Goal: Task Accomplishment & Management: Use online tool/utility

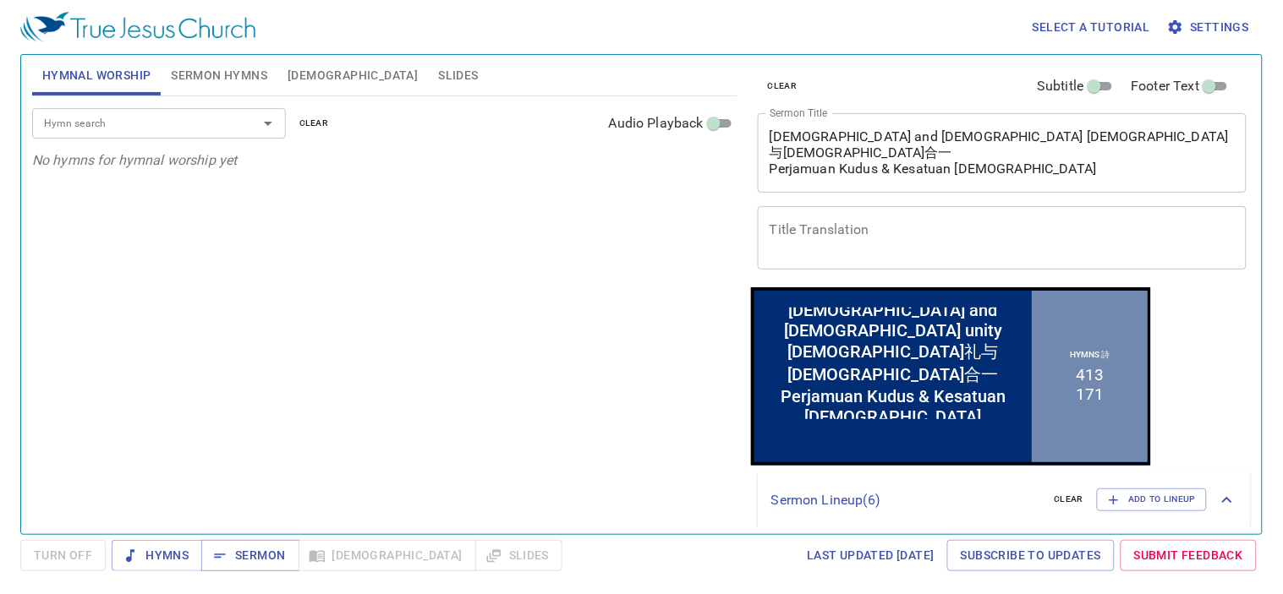
click at [438, 72] on span "Slides" at bounding box center [458, 75] width 40 height 21
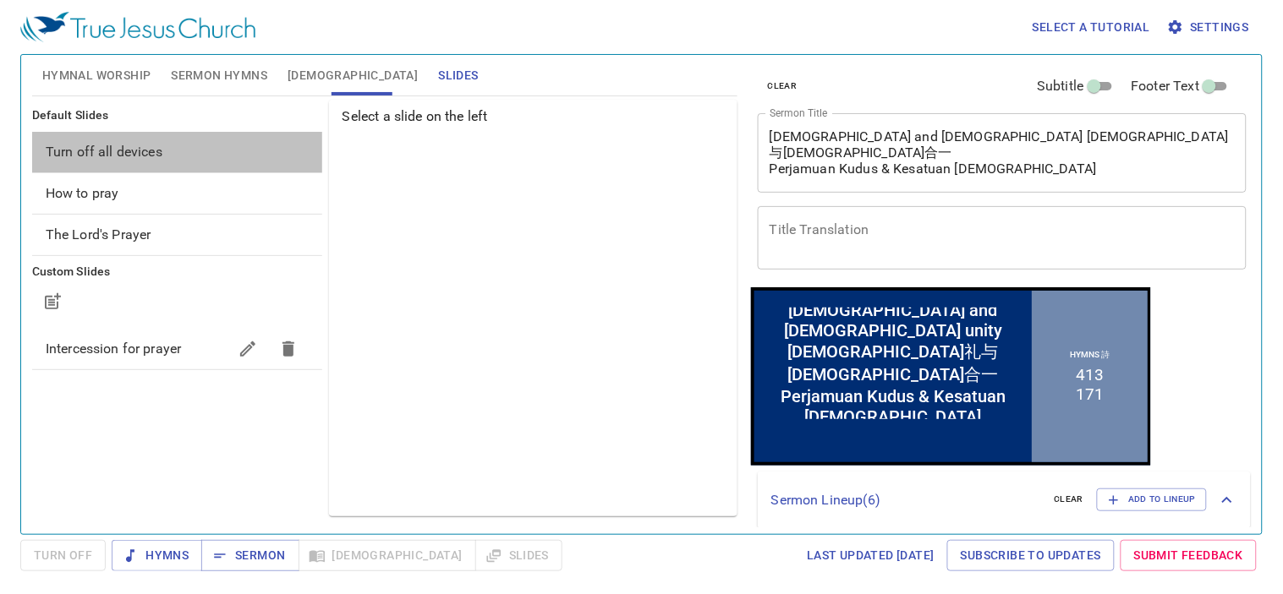
click at [162, 150] on span "Turn off all devices" at bounding box center [177, 152] width 263 height 20
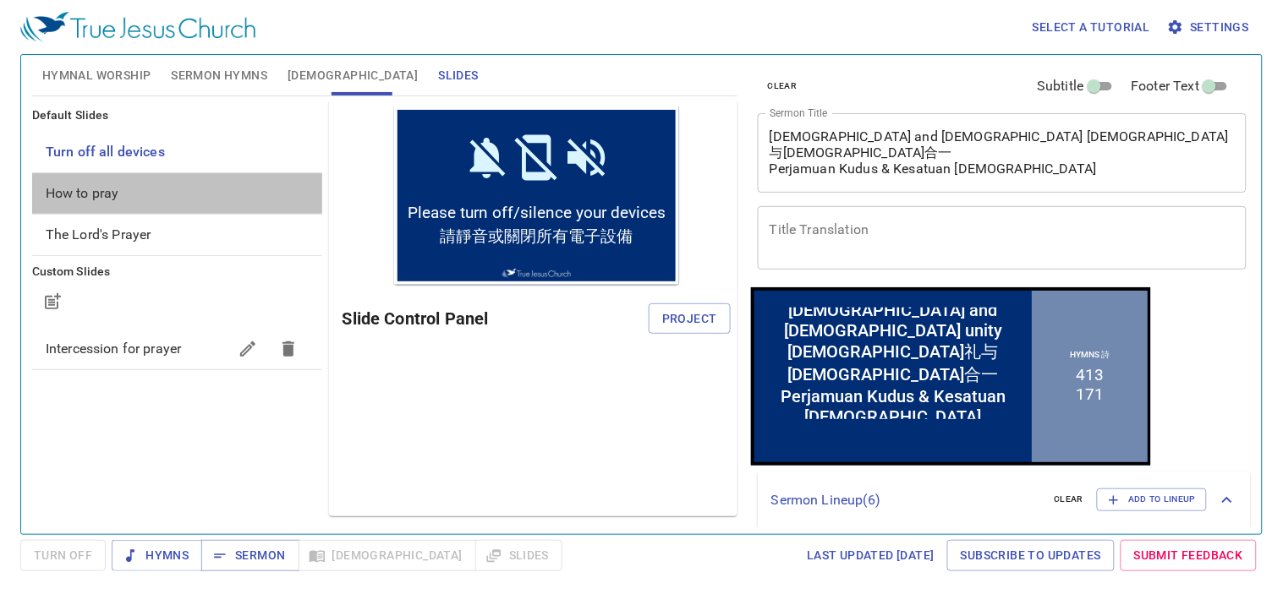
click at [163, 184] on span "How to pray" at bounding box center [177, 193] width 263 height 20
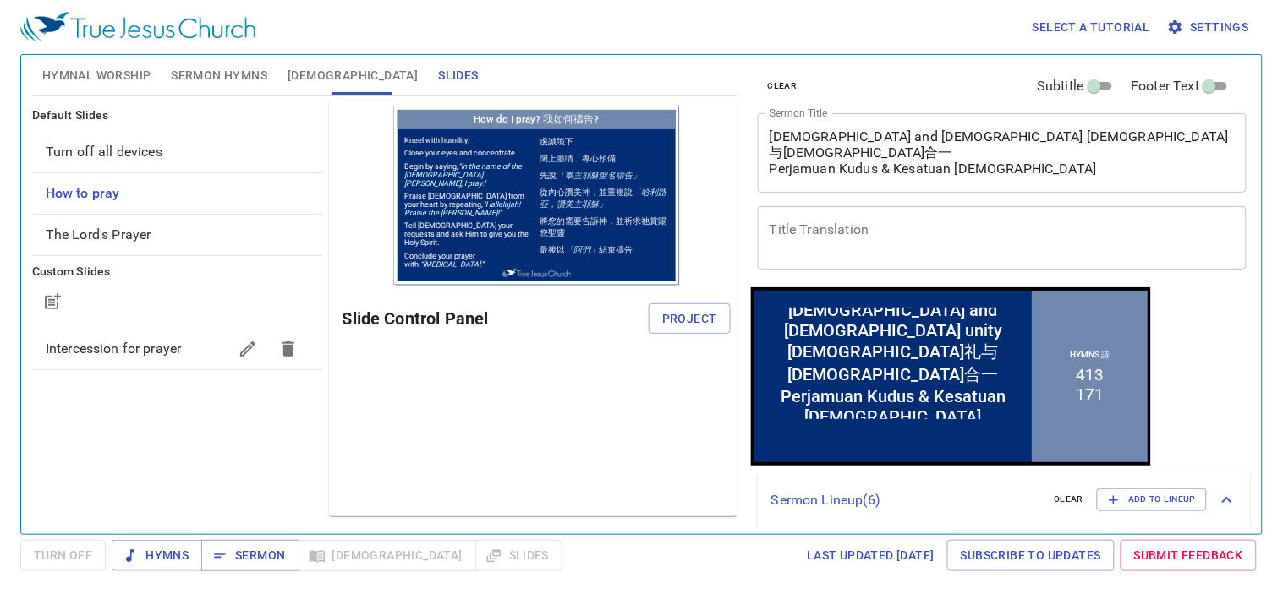
click at [150, 238] on span "The Lord's Prayer" at bounding box center [177, 235] width 263 height 20
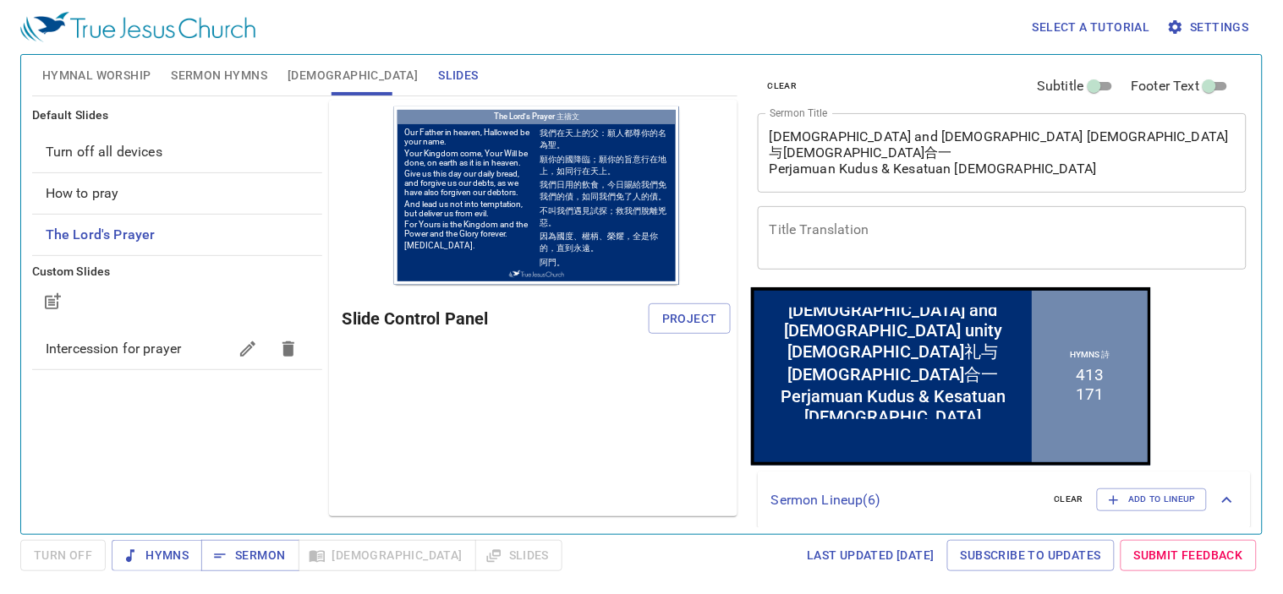
click at [135, 341] on span "Intercession for prayer" at bounding box center [113, 349] width 135 height 16
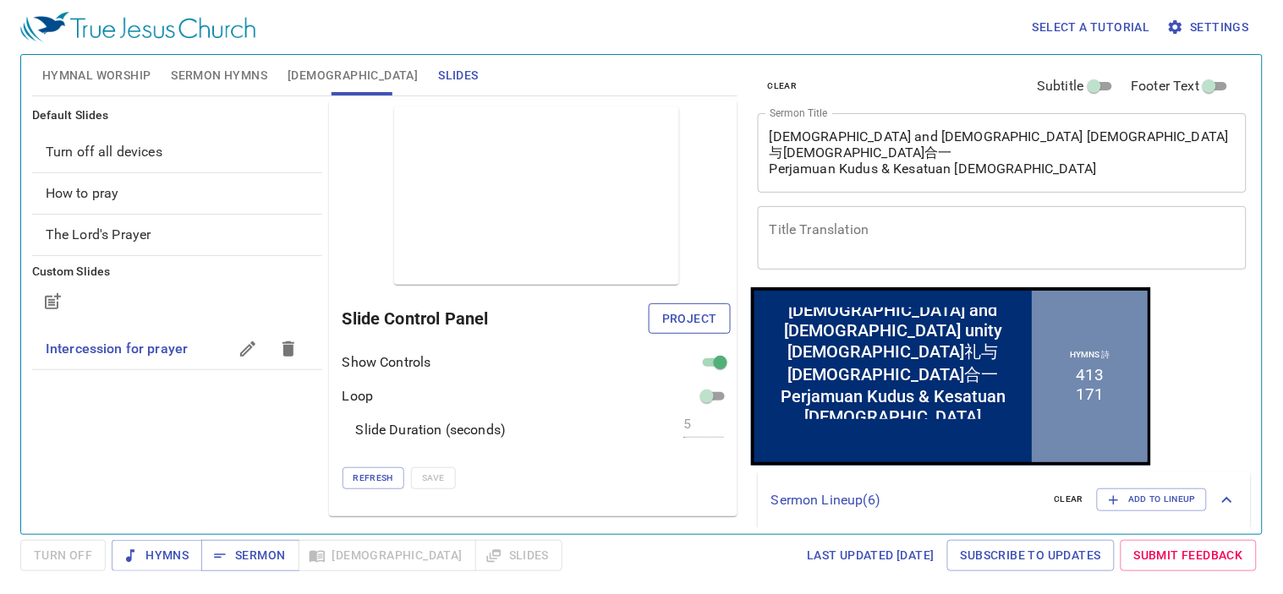
click at [693, 314] on span "Project" at bounding box center [689, 319] width 55 height 21
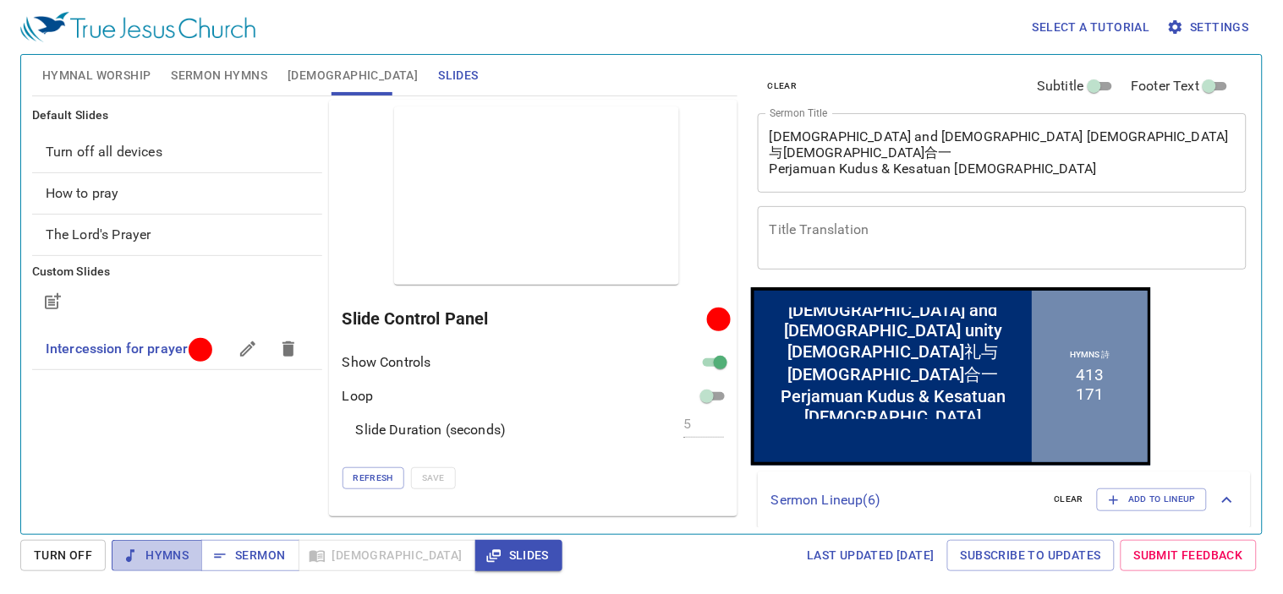
click at [179, 551] on span "Hymns" at bounding box center [156, 555] width 63 height 21
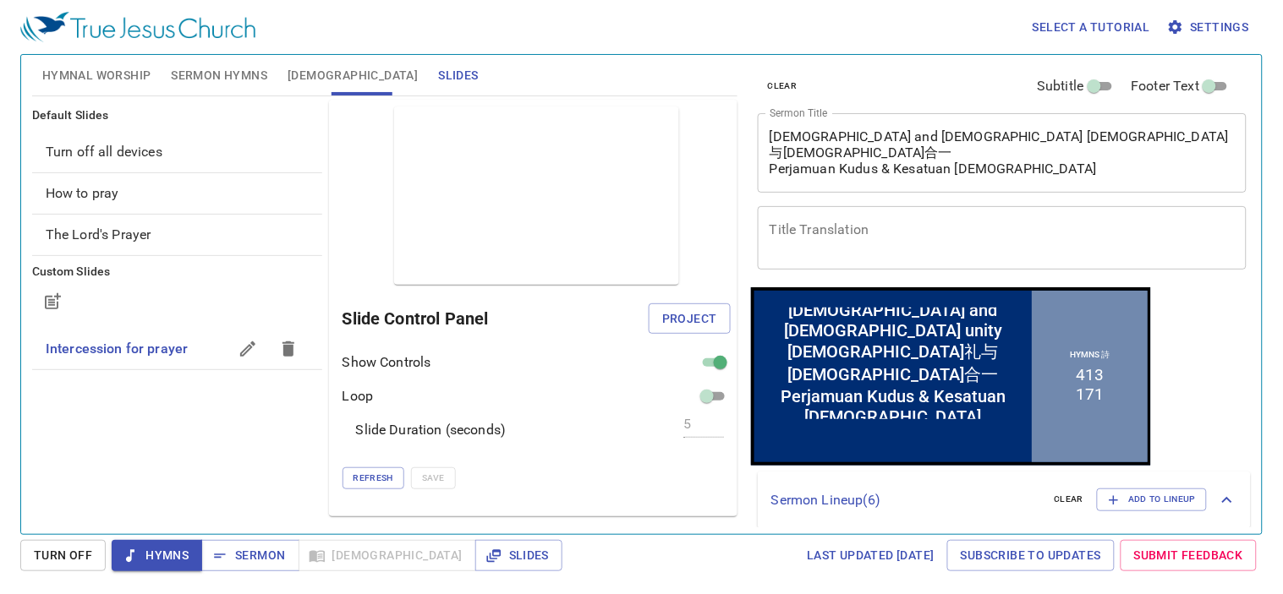
click at [123, 189] on span "How to pray" at bounding box center [177, 193] width 263 height 20
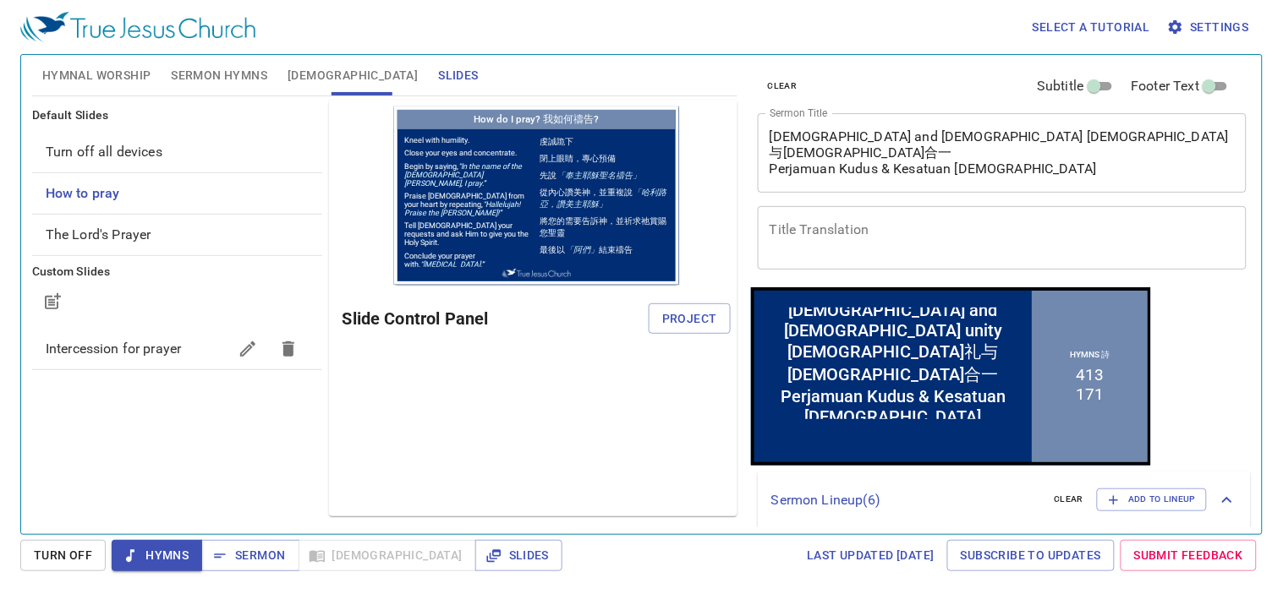
click at [257, 538] on div "Select a tutorial Settings Hymnal Worship Sermon Hymns Bible Slides Hymn search…" at bounding box center [641, 297] width 1283 height 594
click at [260, 561] on span "Sermon" at bounding box center [250, 555] width 70 height 21
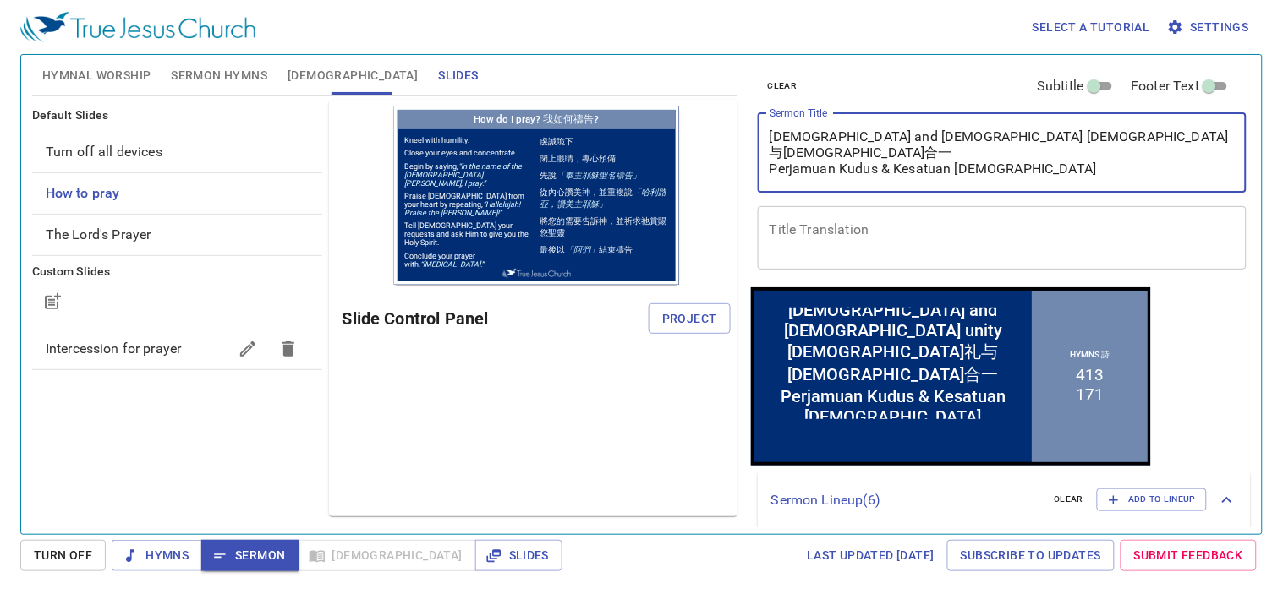
click at [1015, 149] on textarea "[DEMOGRAPHIC_DATA] and [DEMOGRAPHIC_DATA] [DEMOGRAPHIC_DATA]与[DEMOGRAPHIC_DATA]…" at bounding box center [1001, 153] width 465 height 48
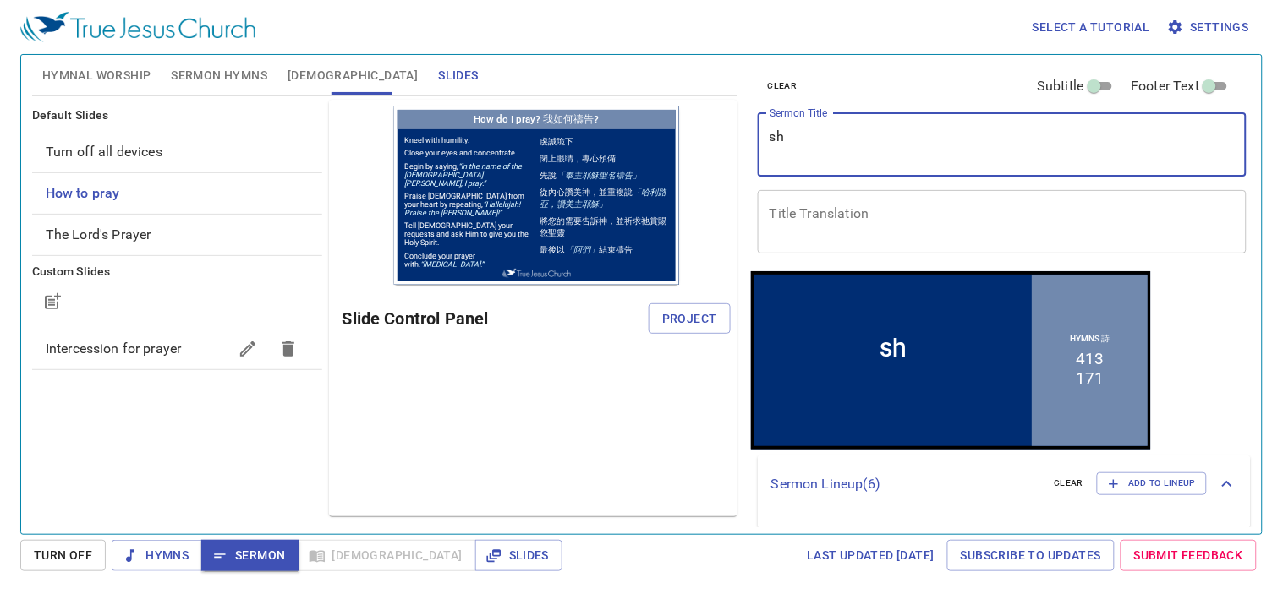
type textarea "s"
drag, startPoint x: 822, startPoint y: 148, endPoint x: 813, endPoint y: 78, distance: 70.7
click at [821, 135] on textarea "Sermon Title" at bounding box center [1001, 145] width 465 height 32
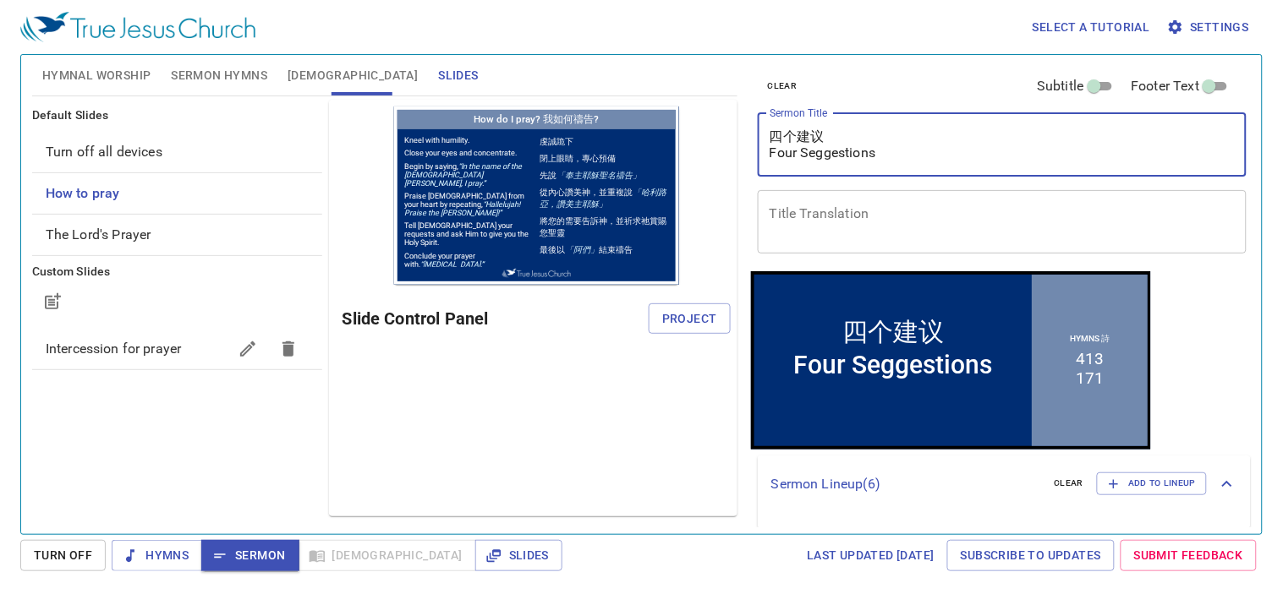
click at [814, 150] on textarea "四个建议 Four Seggestions" at bounding box center [1001, 145] width 465 height 32
click at [938, 153] on textarea "四个建议 Four Suggestions" at bounding box center [1001, 145] width 465 height 32
type textarea "四个建议 Four Suggestions"
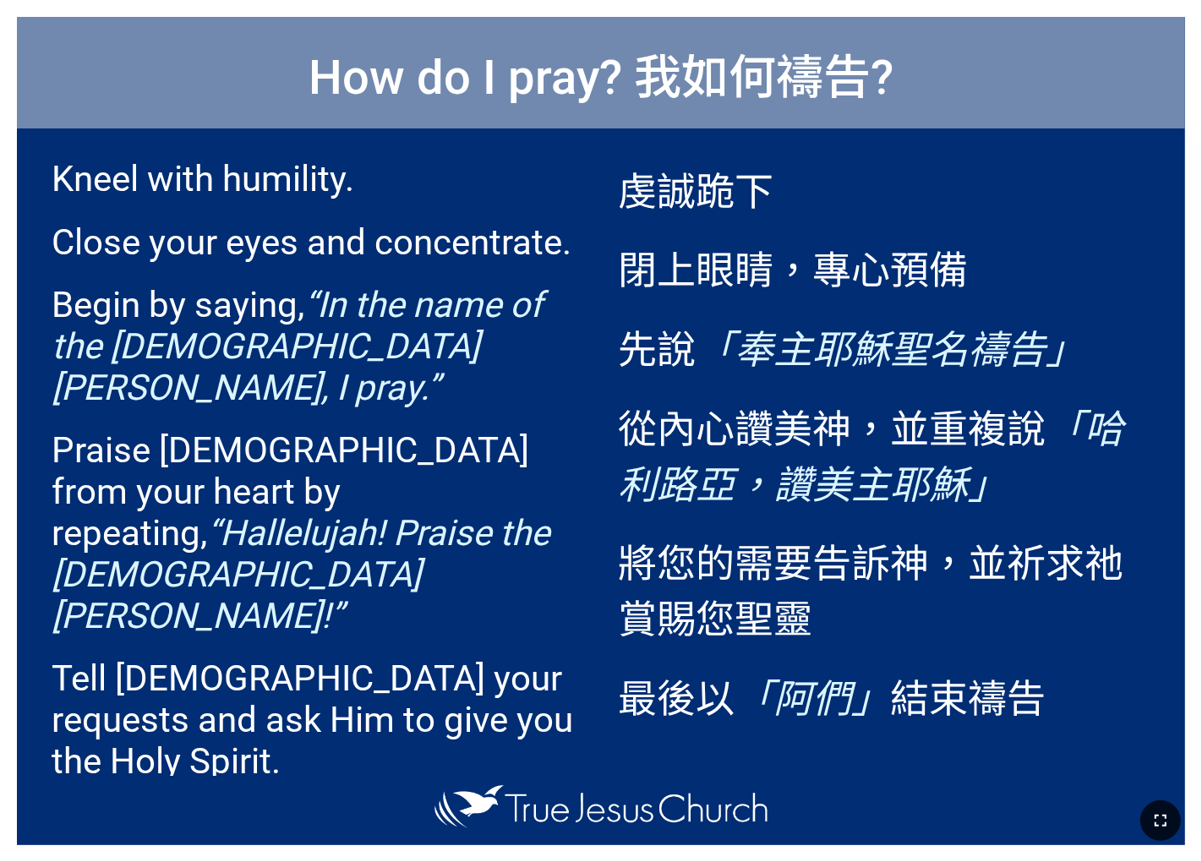
click at [750, 599] on icon "button" at bounding box center [1161, 821] width 20 height 20
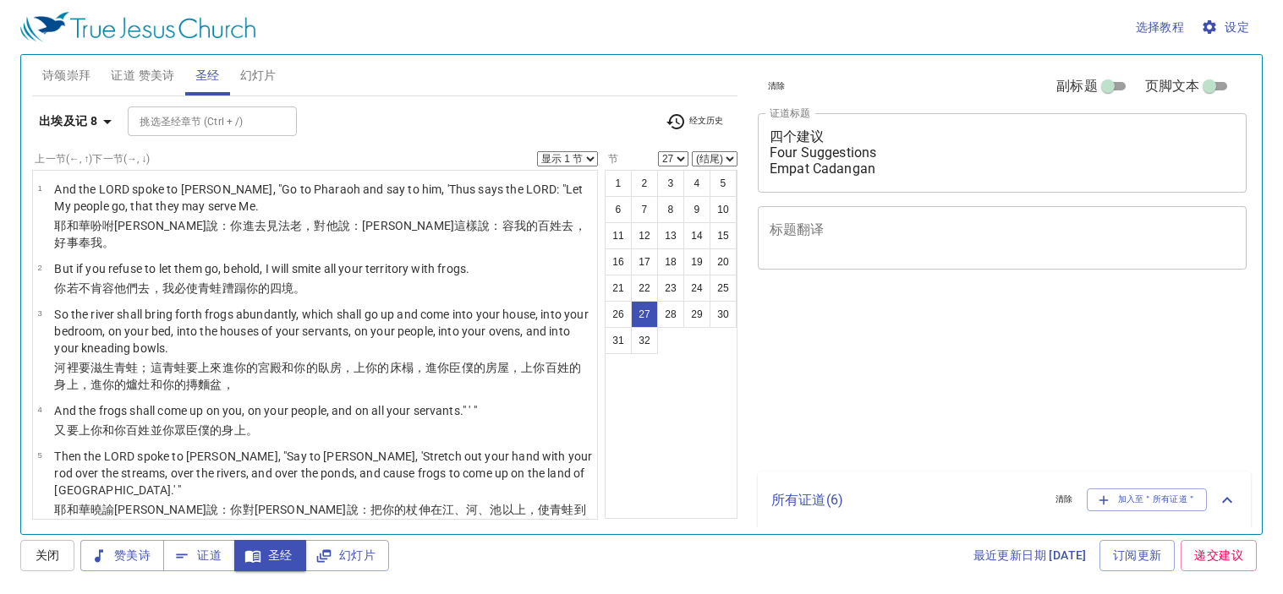
select select "27"
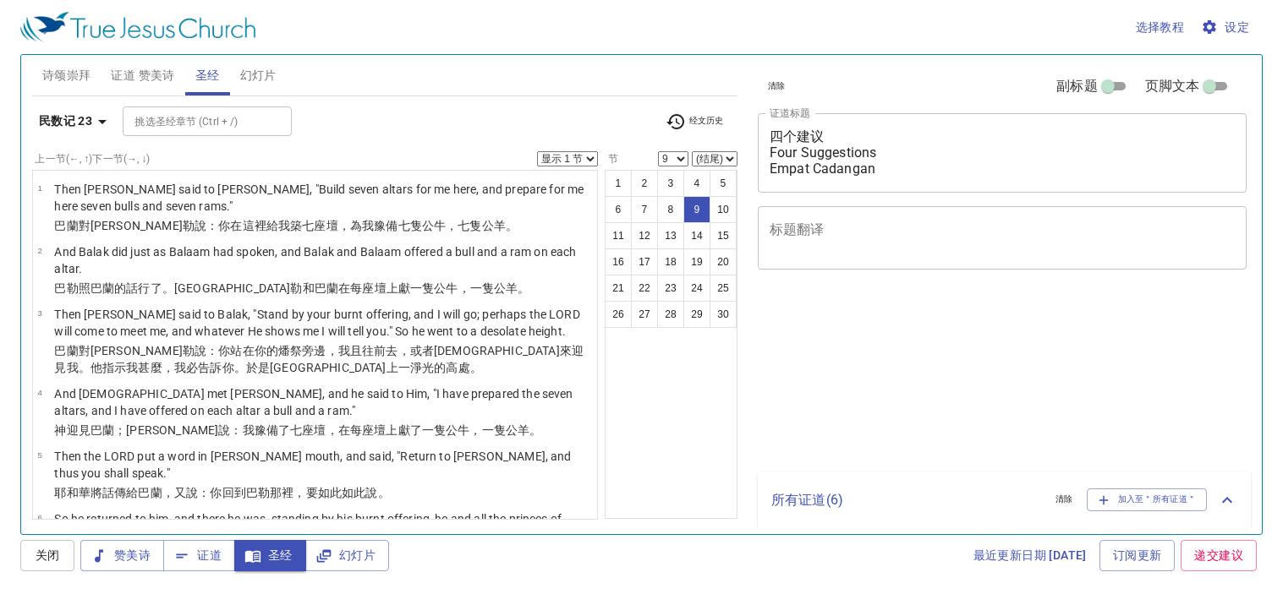
select select "9"
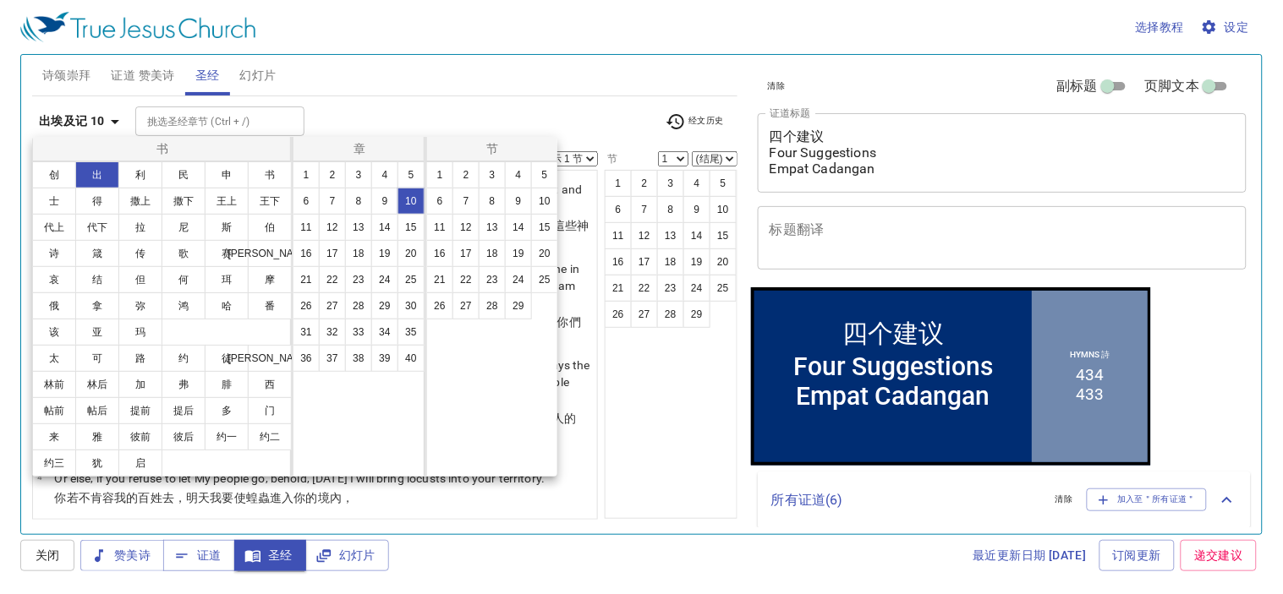
click at [440, 228] on button "11" at bounding box center [439, 227] width 27 height 27
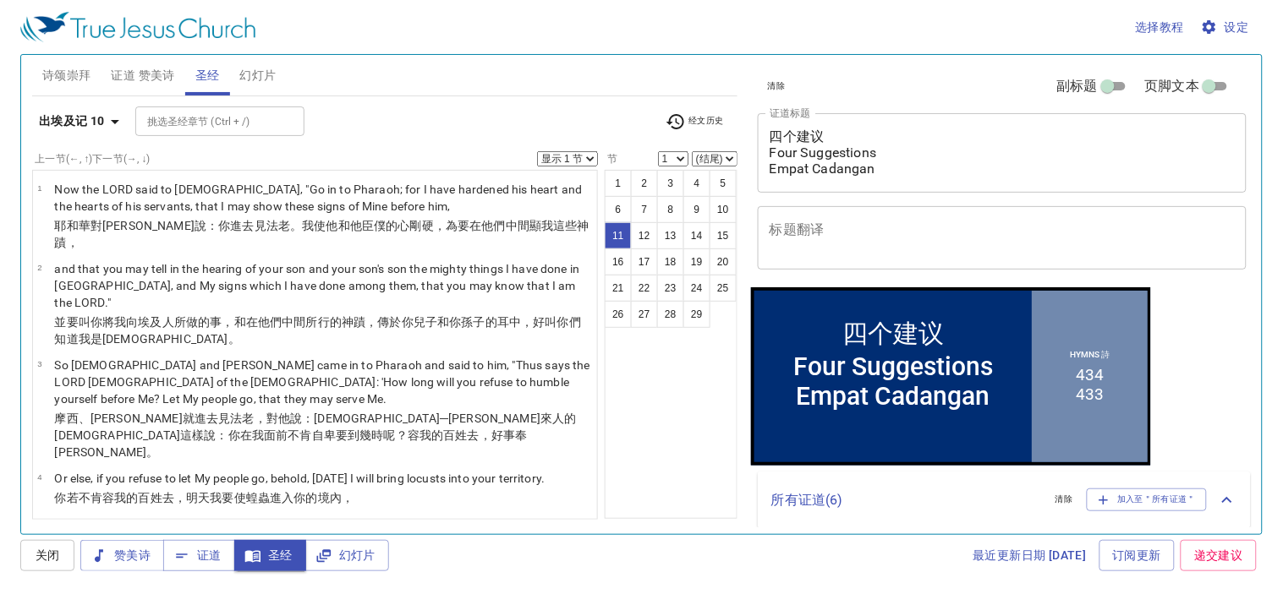
select select "11"
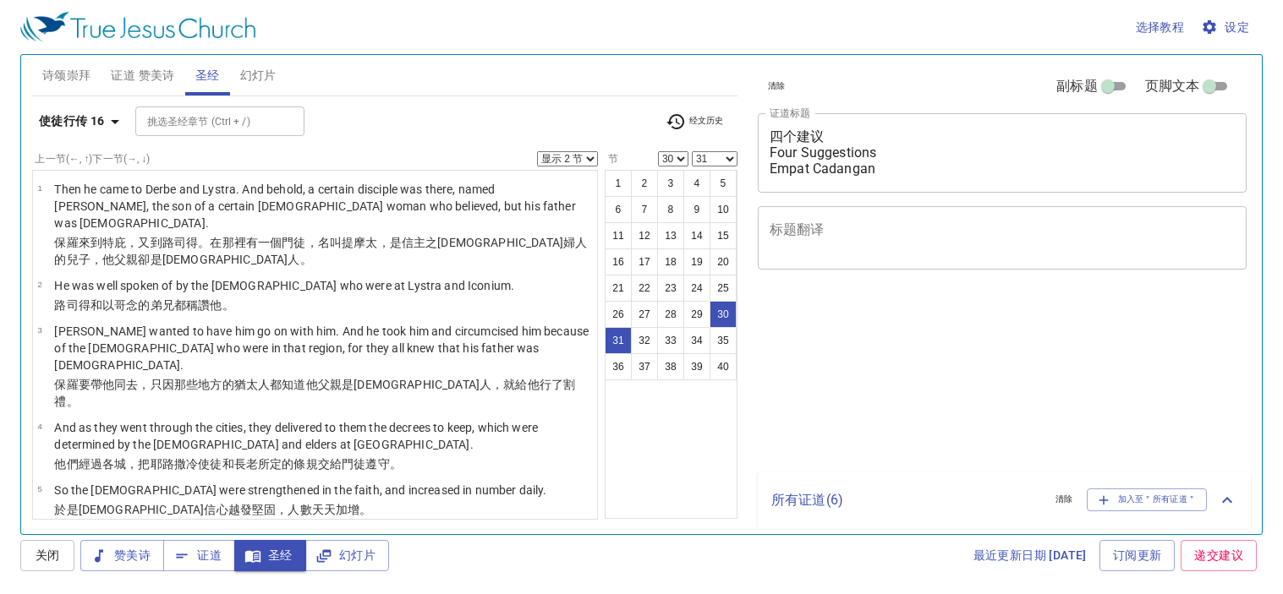
select select "2"
select select "30"
select select "31"
select select "2"
select select "30"
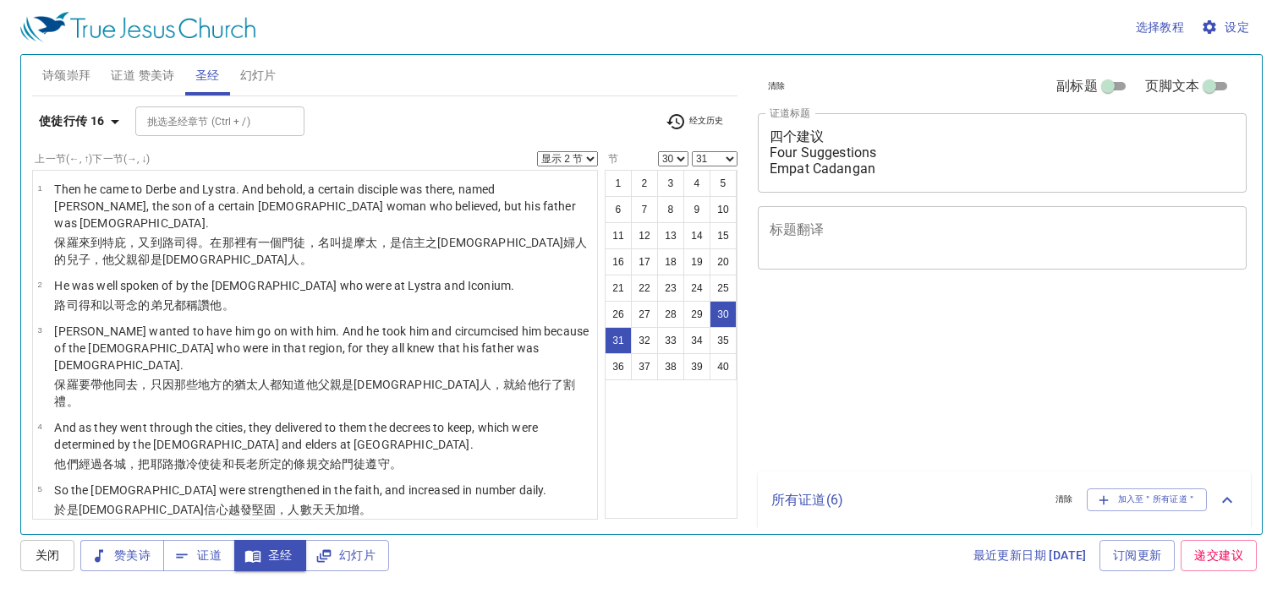
select select "31"
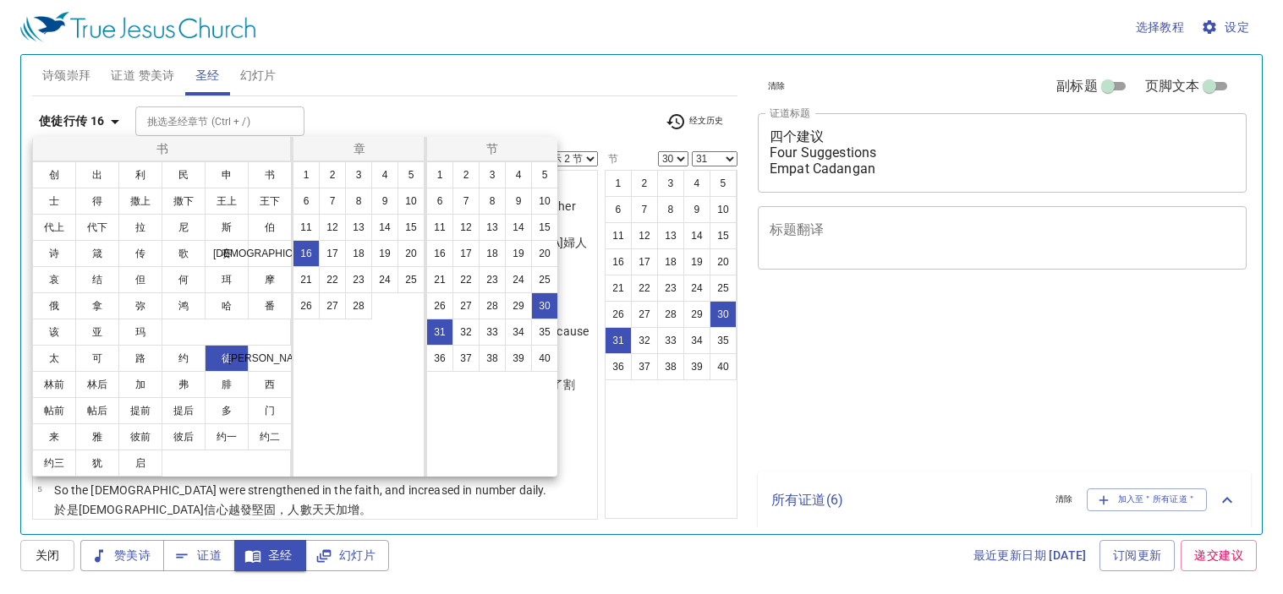
select select "2"
select select "30"
select select "31"
select select "2"
select select "30"
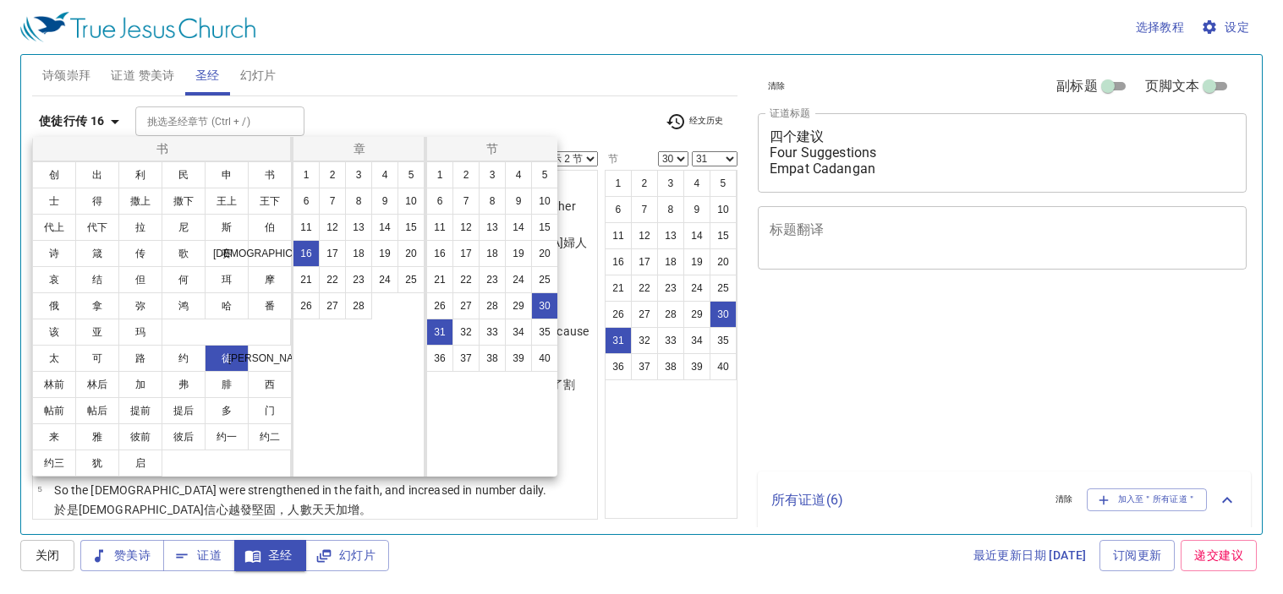
select select "31"
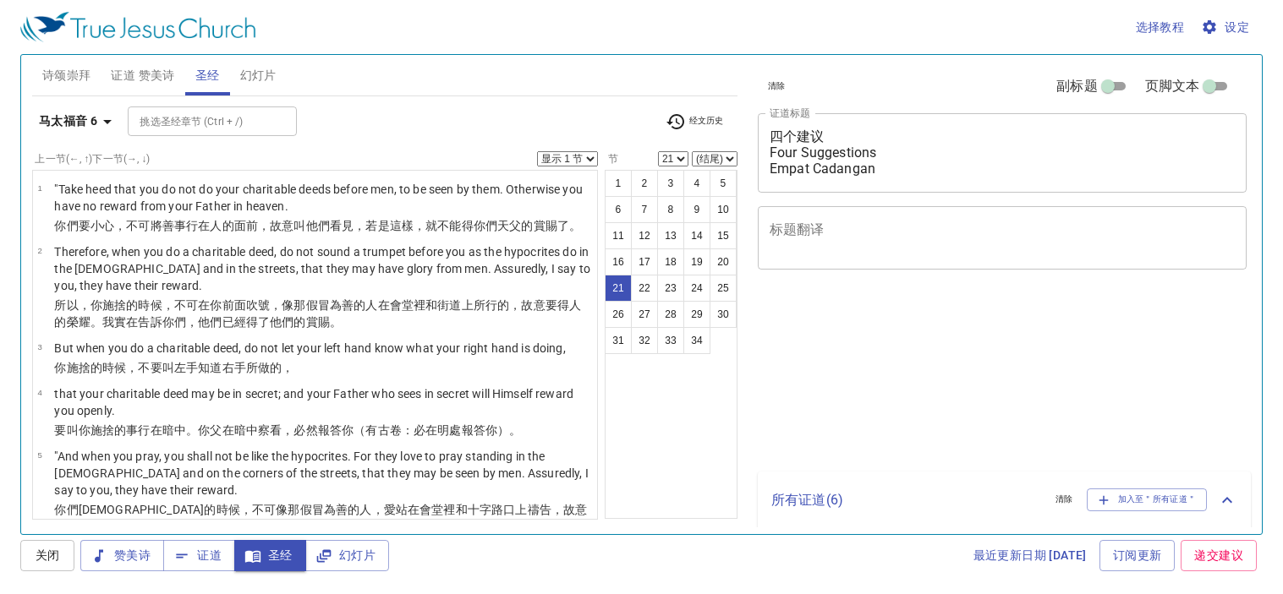
select select "21"
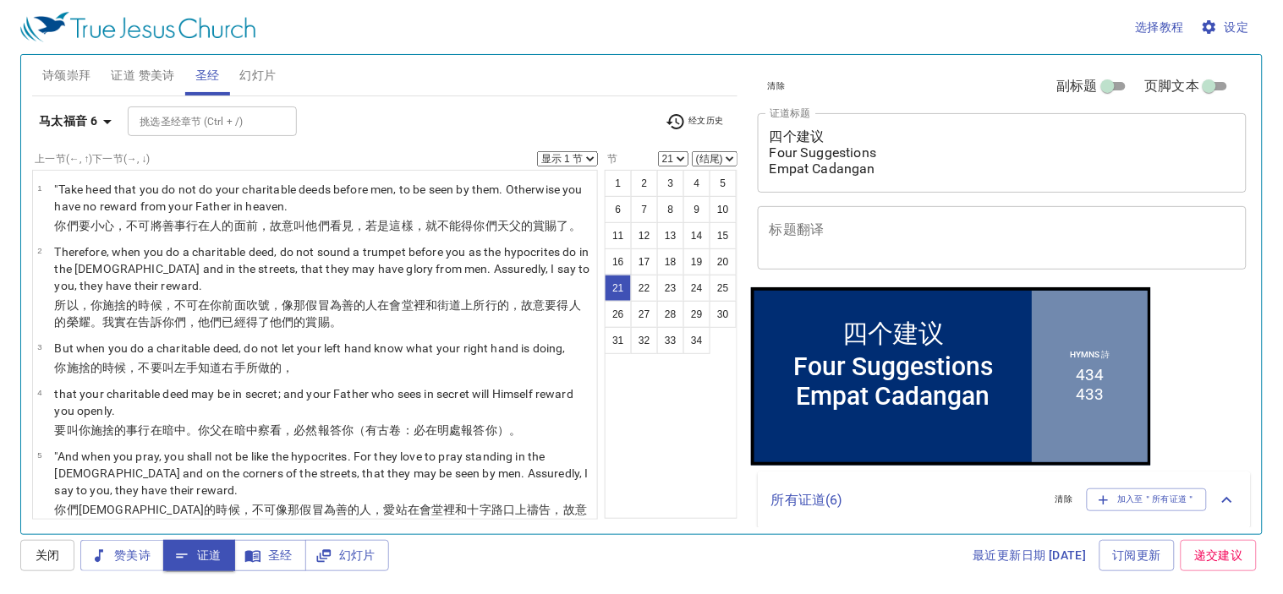
scroll to position [1105, 0]
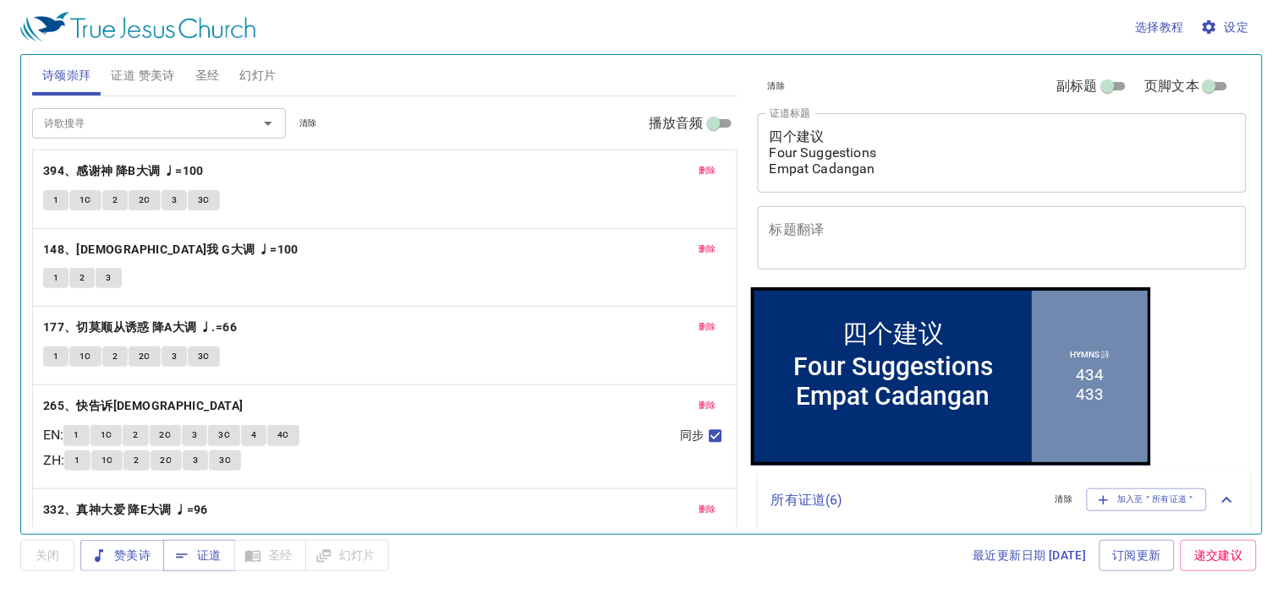
click at [263, 74] on span "幻灯片" at bounding box center [258, 75] width 36 height 21
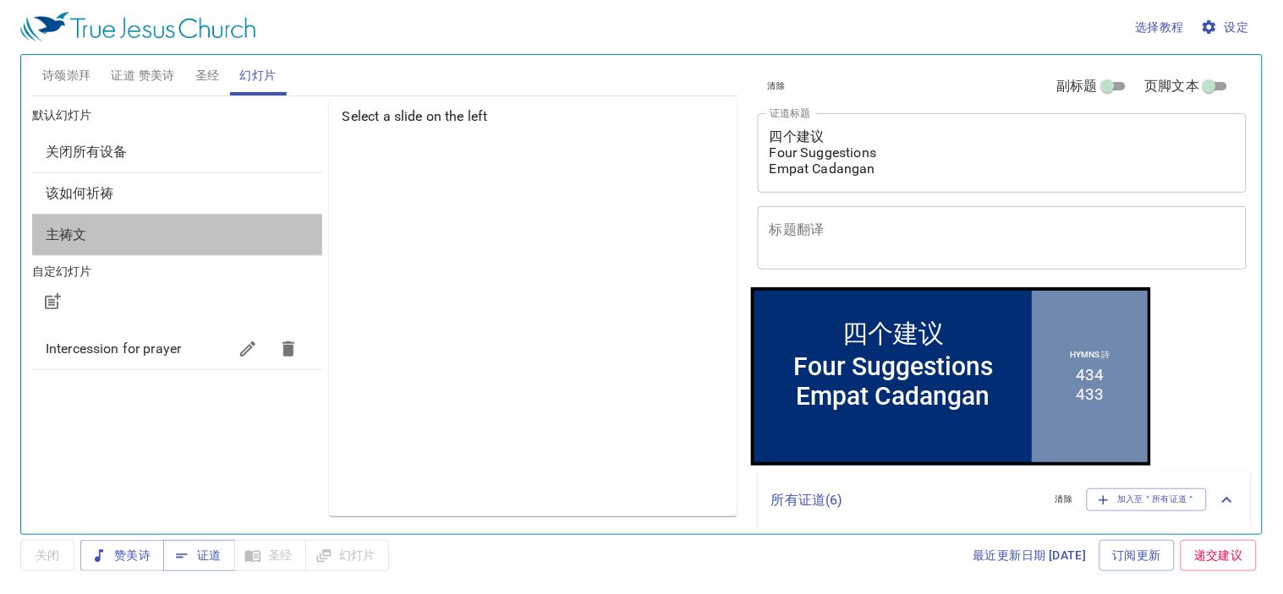
click at [188, 229] on span "主祷文" at bounding box center [177, 235] width 263 height 20
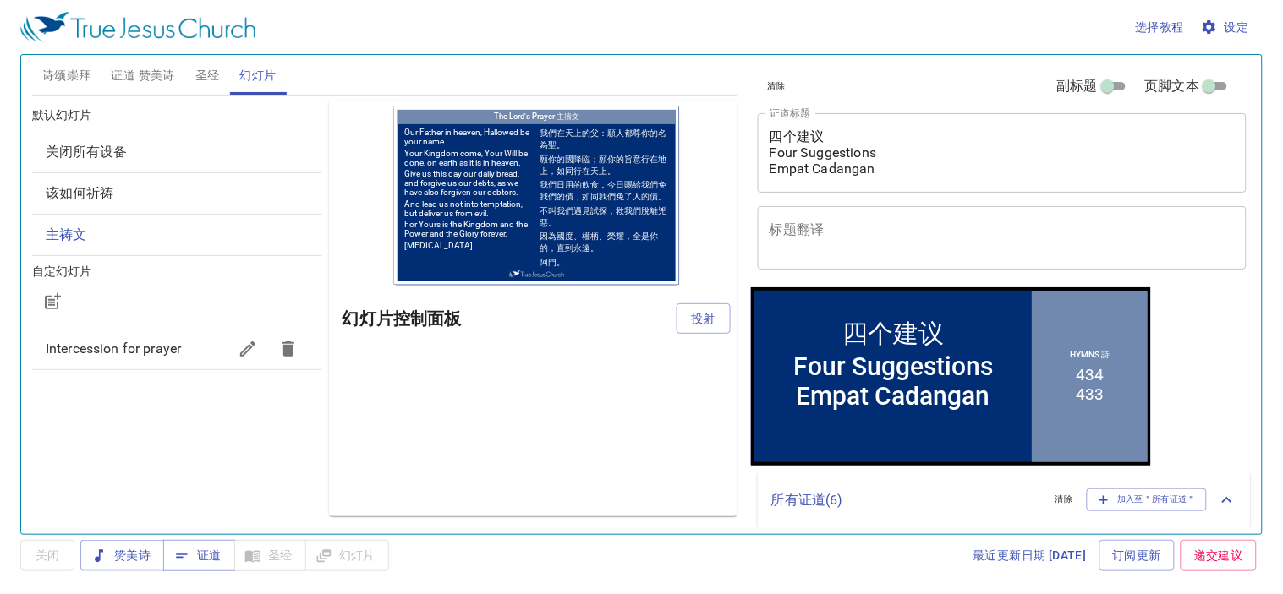
click at [194, 195] on span "该如何祈祷" at bounding box center [177, 193] width 263 height 20
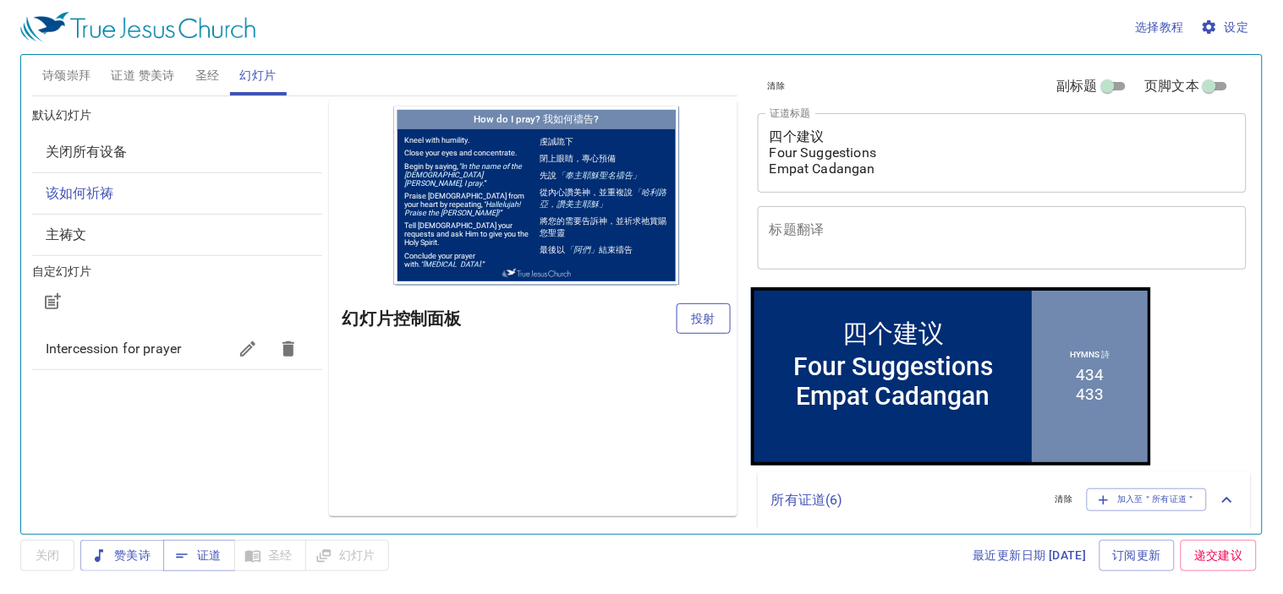
click at [713, 315] on span "投射" at bounding box center [703, 319] width 27 height 21
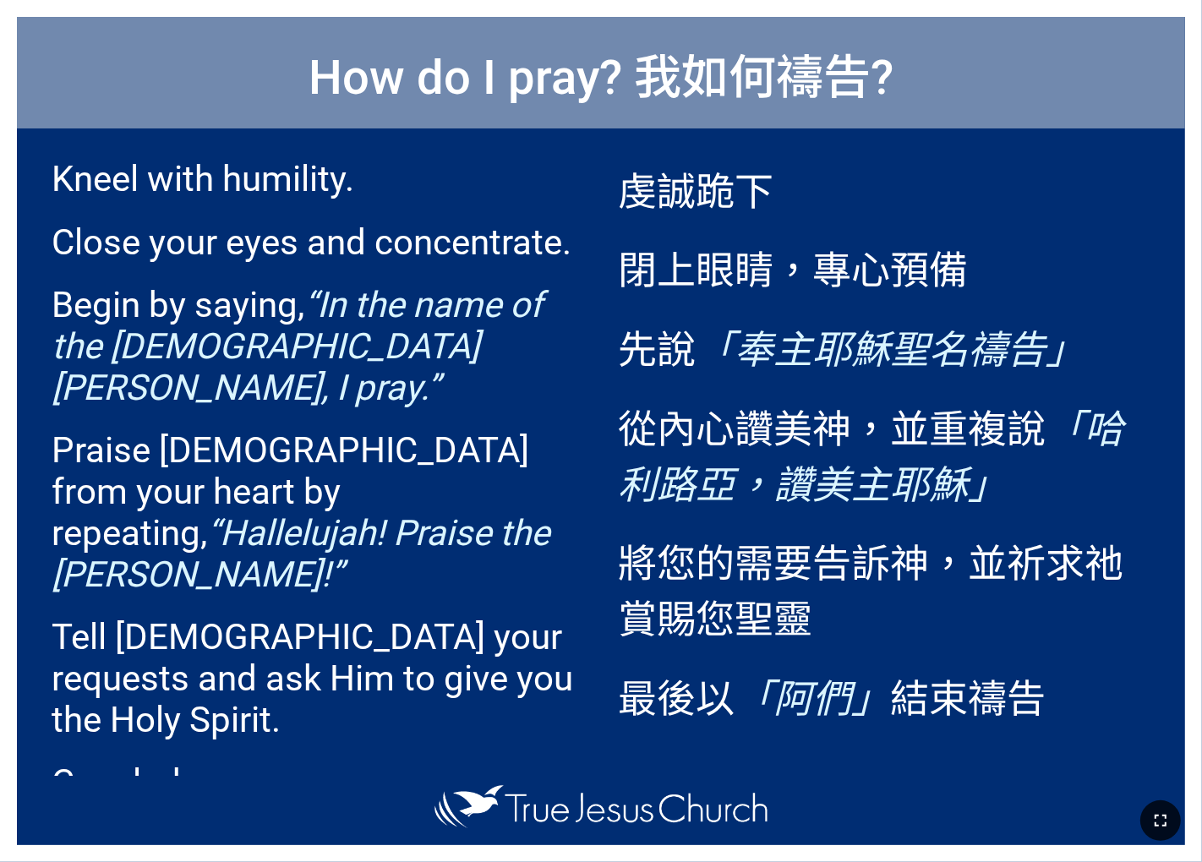
click at [750, 599] on icon "button" at bounding box center [1161, 821] width 20 height 20
